Goal: Task Accomplishment & Management: Complete application form

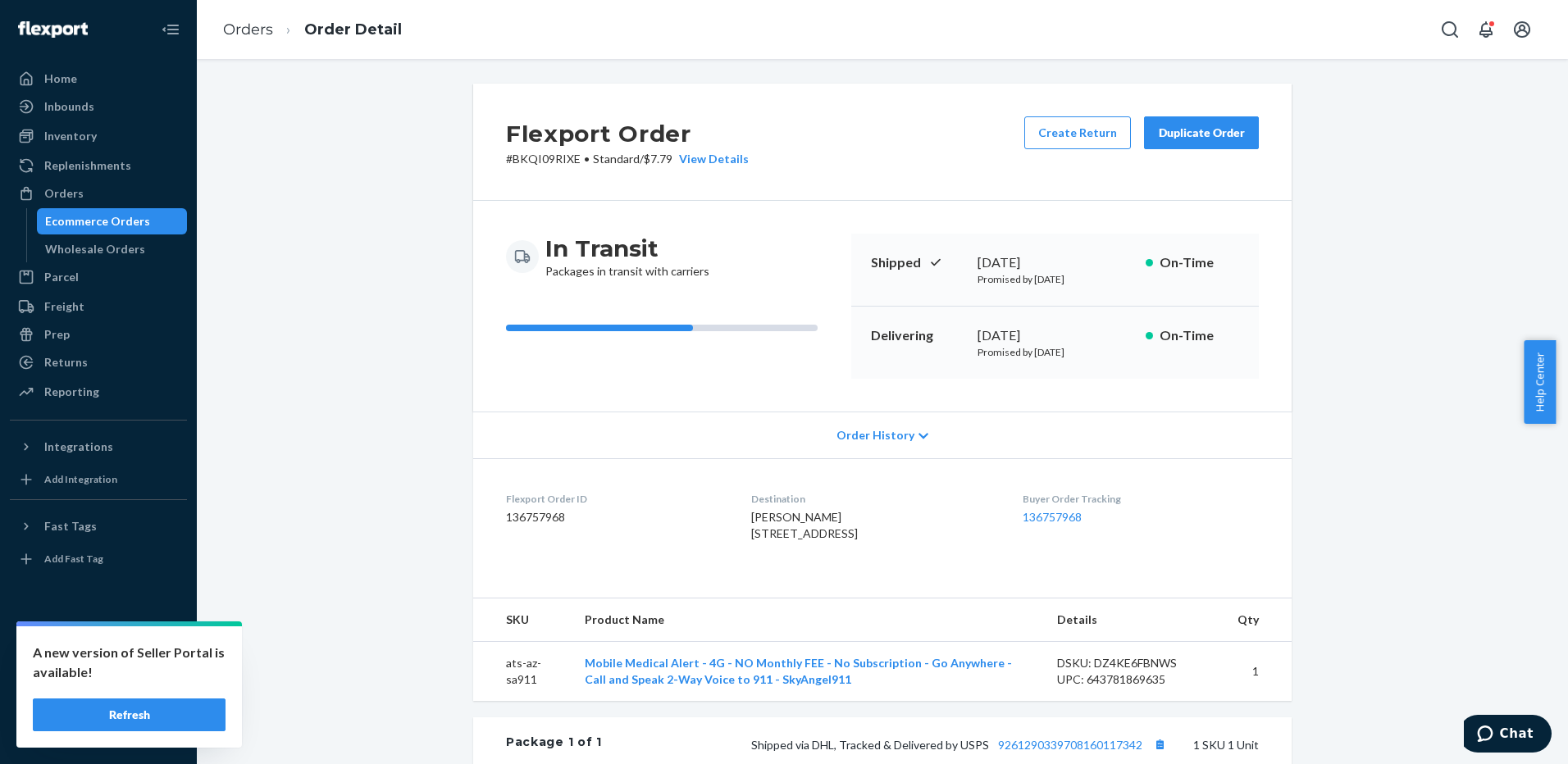
scroll to position [328, 0]
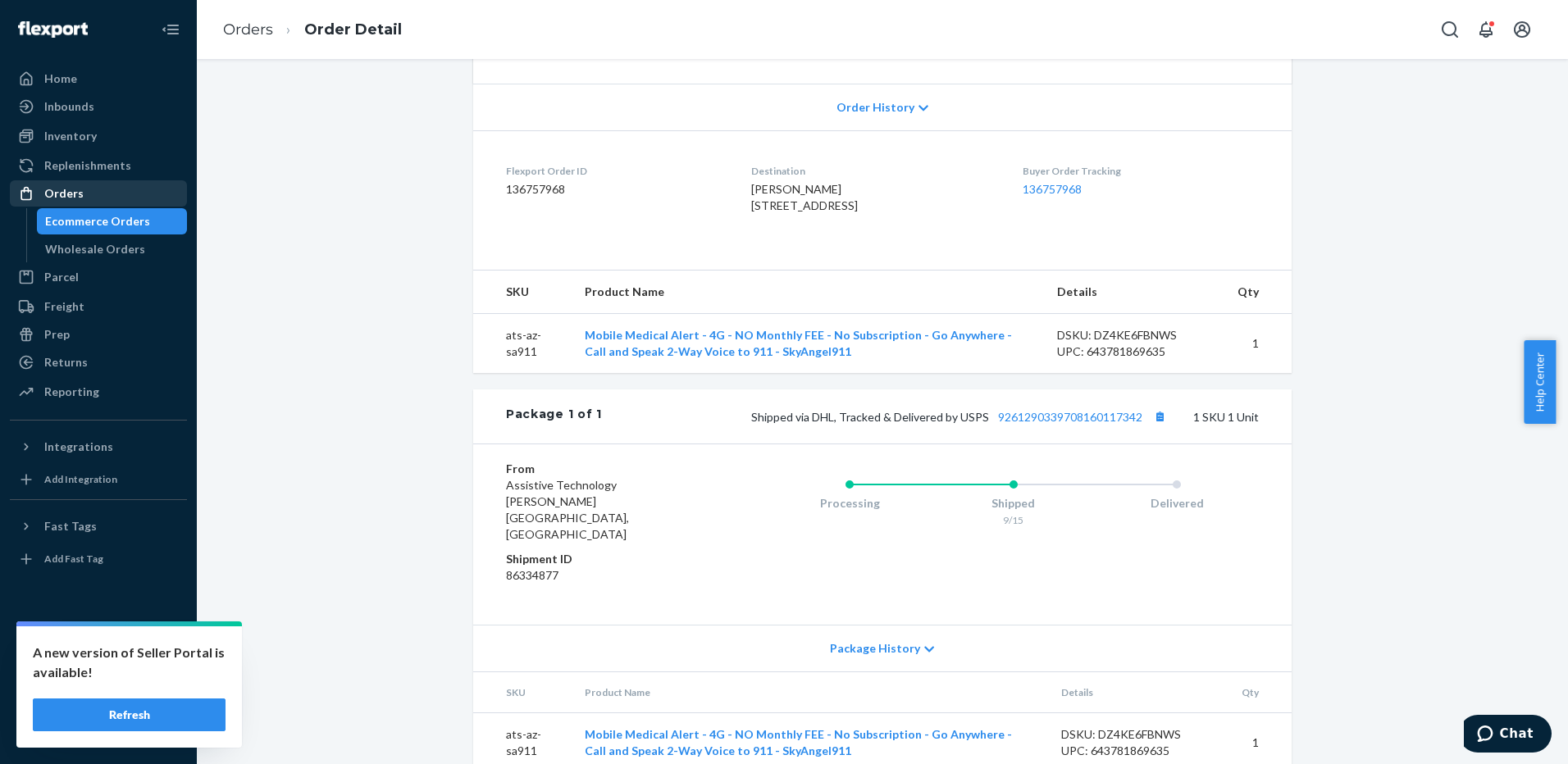
drag, startPoint x: 0, startPoint y: 0, endPoint x: 106, endPoint y: 190, distance: 217.6
click at [106, 190] on div "Orders" at bounding box center [98, 193] width 174 height 23
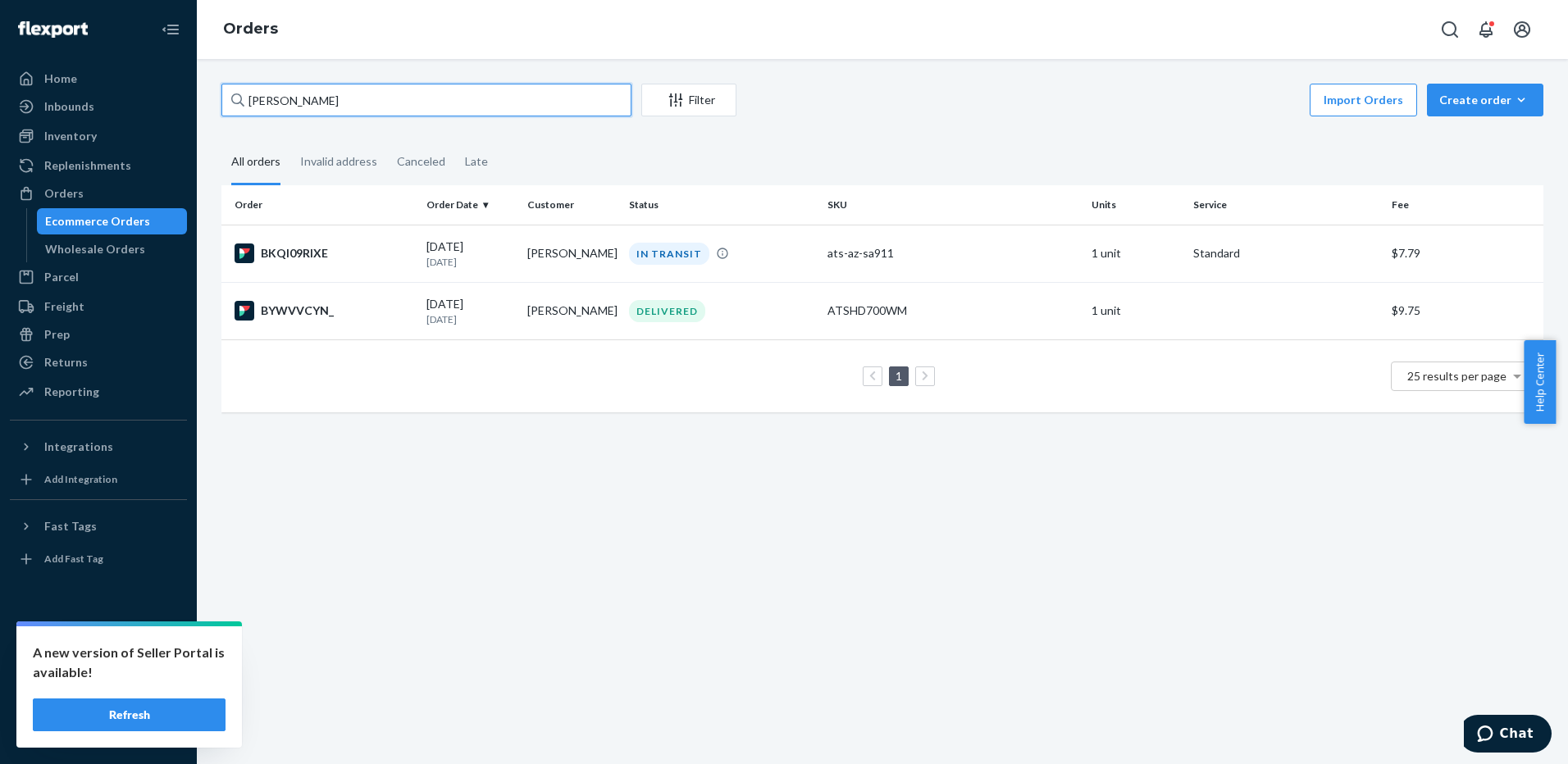
click at [519, 98] on input "[PERSON_NAME]" at bounding box center [426, 100] width 410 height 32
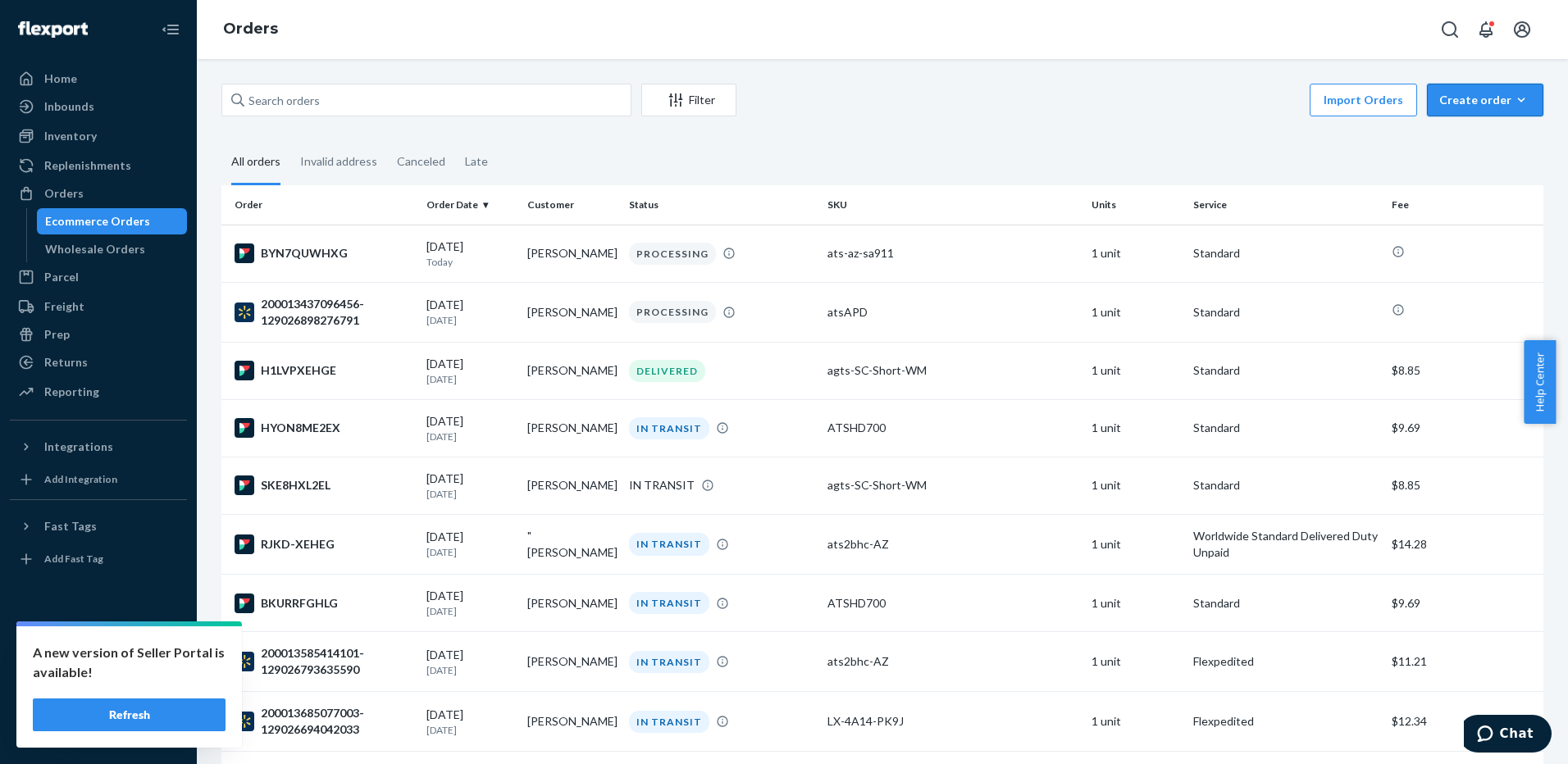
click at [1471, 106] on div "Create order" at bounding box center [1485, 100] width 92 height 16
click at [1457, 126] on span "Ecommerce order" at bounding box center [1441, 120] width 90 height 12
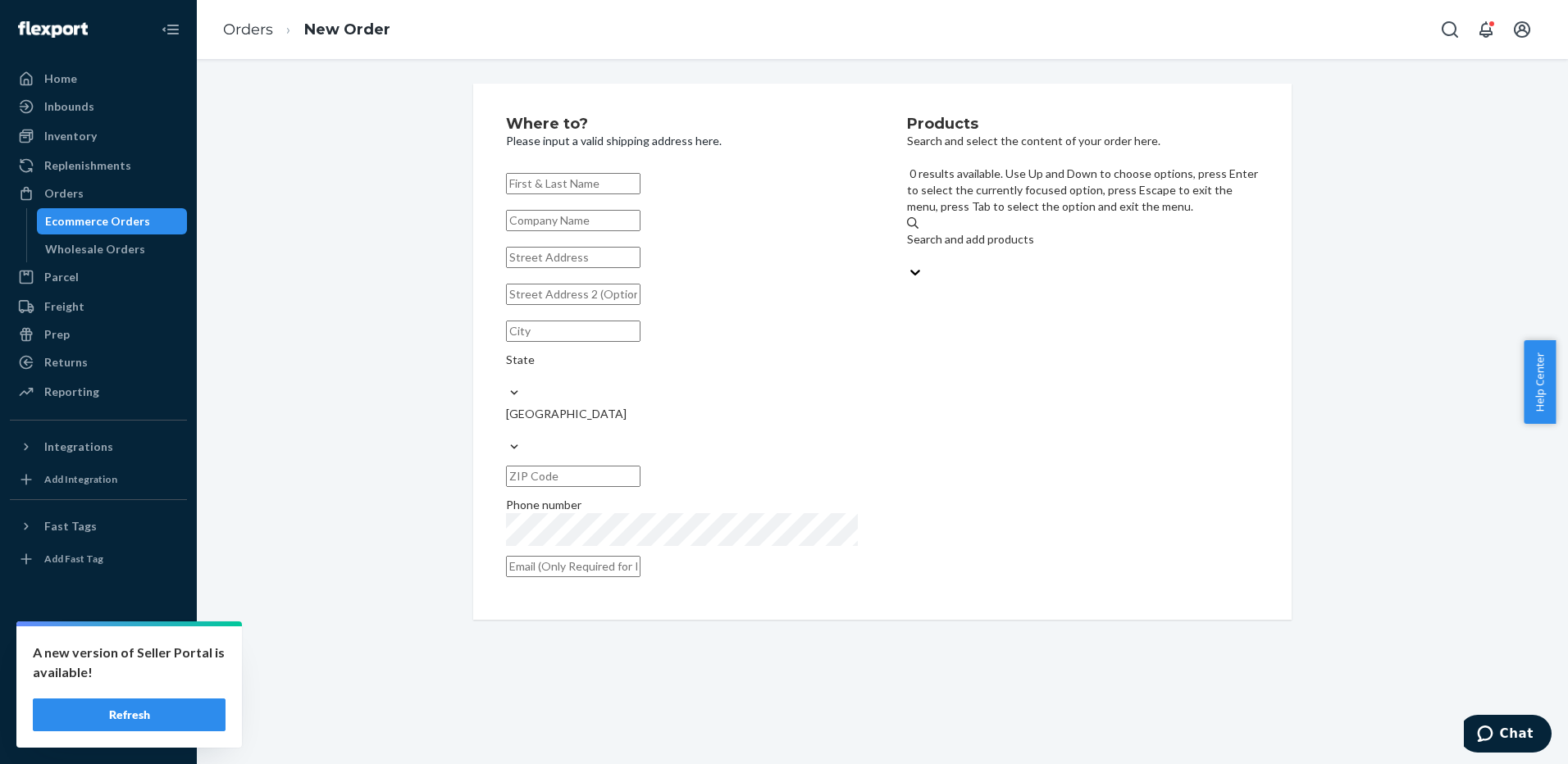
click at [991, 231] on div "Search and add products" at bounding box center [1082, 247] width 352 height 32
click at [909, 247] on input "0 results available. Use Up and Down to choose options, press Enter to select t…" at bounding box center [908, 255] width 2 height 16
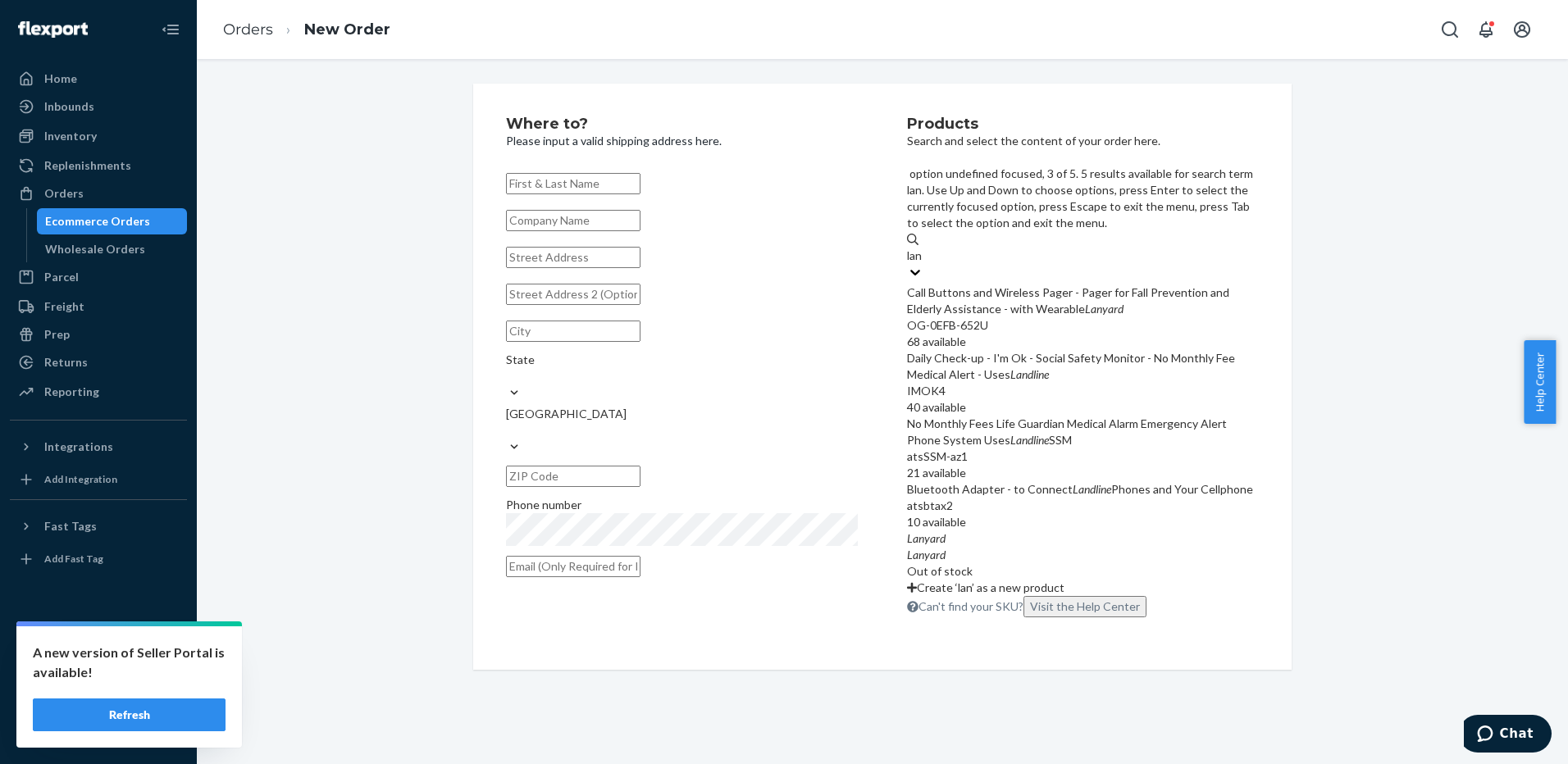
scroll to position [176, 0]
type input "lan"
click at [77, 195] on div "Orders" at bounding box center [64, 193] width 40 height 16
